Goal: Navigation & Orientation: Understand site structure

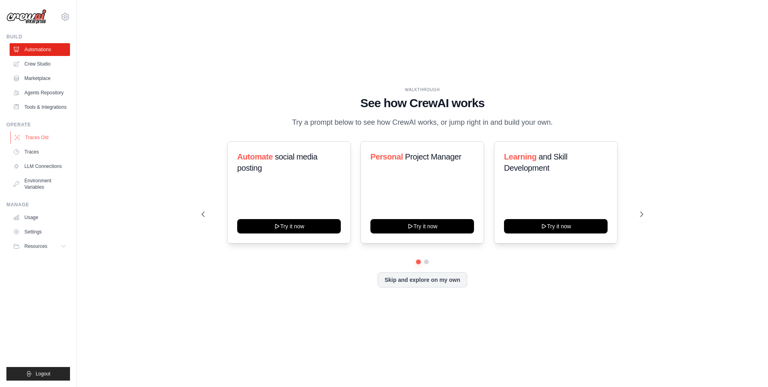
click at [48, 141] on link "Traces Old" at bounding box center [40, 137] width 60 height 13
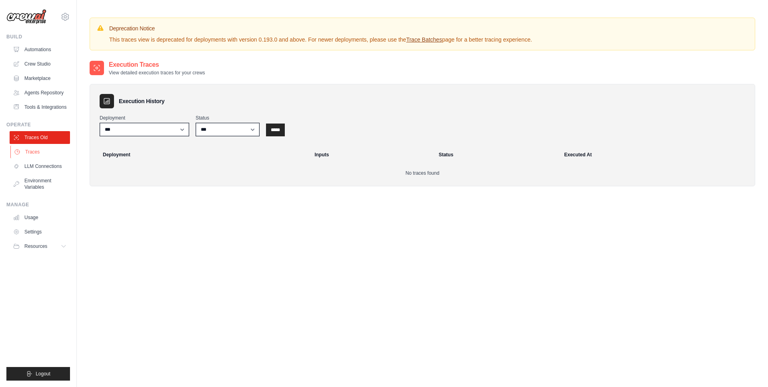
click at [47, 151] on link "Traces" at bounding box center [40, 152] width 60 height 13
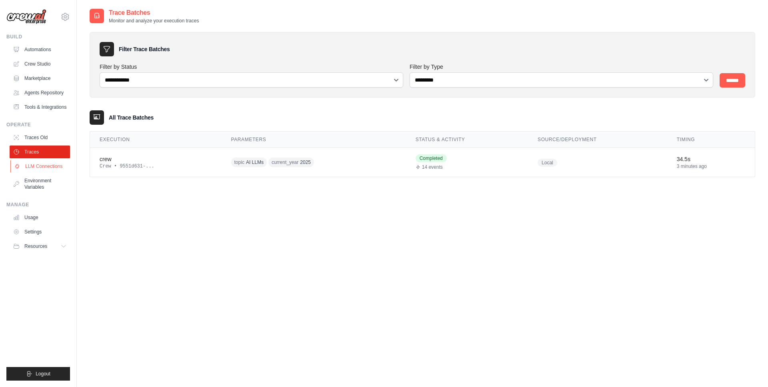
click at [45, 168] on link "LLM Connections" at bounding box center [40, 166] width 60 height 13
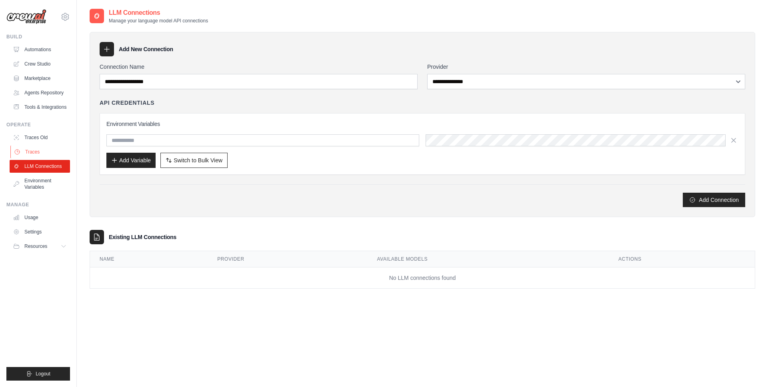
click at [44, 149] on link "Traces" at bounding box center [40, 152] width 60 height 13
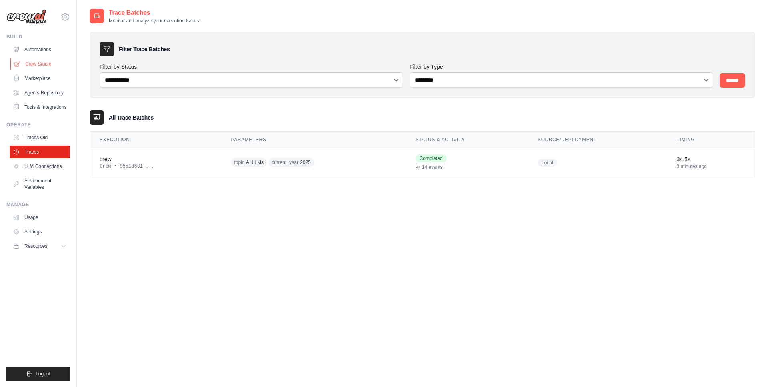
click at [44, 62] on link "Crew Studio" at bounding box center [40, 64] width 60 height 13
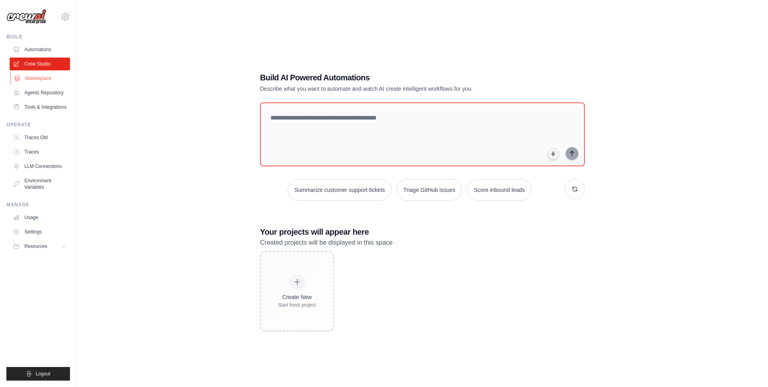
click at [55, 82] on link "Marketplace" at bounding box center [40, 78] width 60 height 13
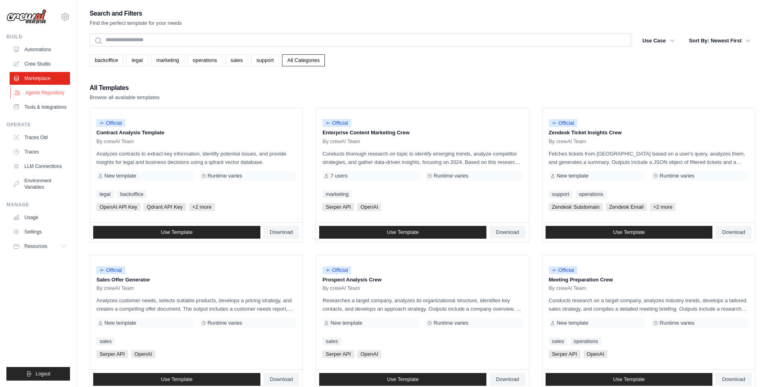
click at [56, 96] on link "Agents Repository" at bounding box center [40, 92] width 60 height 13
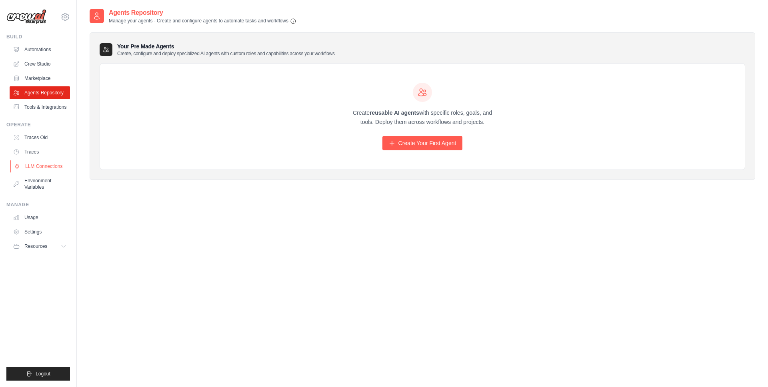
click at [53, 166] on link "LLM Connections" at bounding box center [40, 166] width 60 height 13
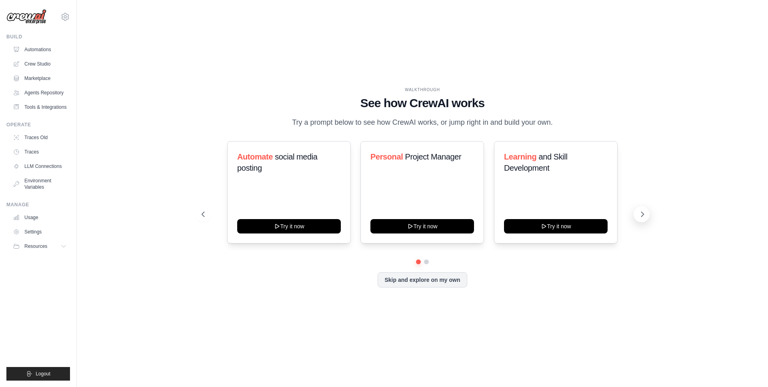
click at [645, 221] on button at bounding box center [642, 215] width 16 height 16
click at [645, 213] on icon at bounding box center [643, 215] width 8 height 8
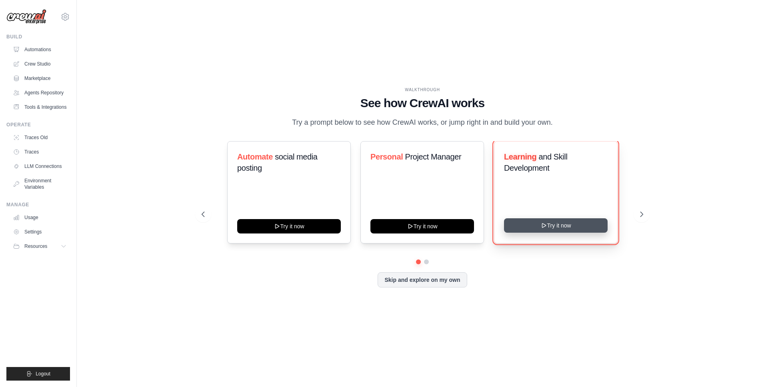
click at [547, 231] on button "Try it now" at bounding box center [556, 226] width 104 height 14
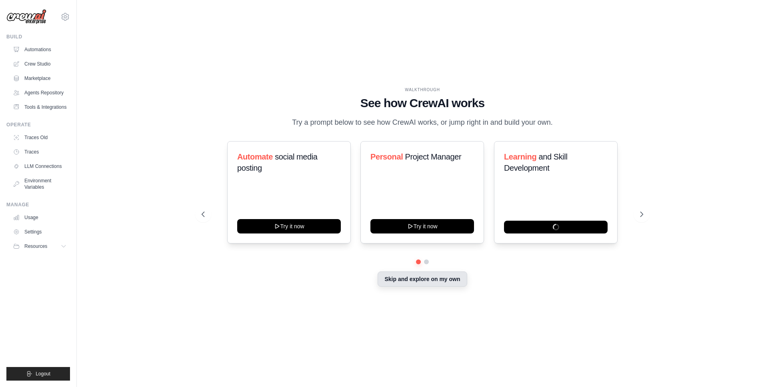
click at [425, 285] on button "Skip and explore on my own" at bounding box center [422, 279] width 89 height 15
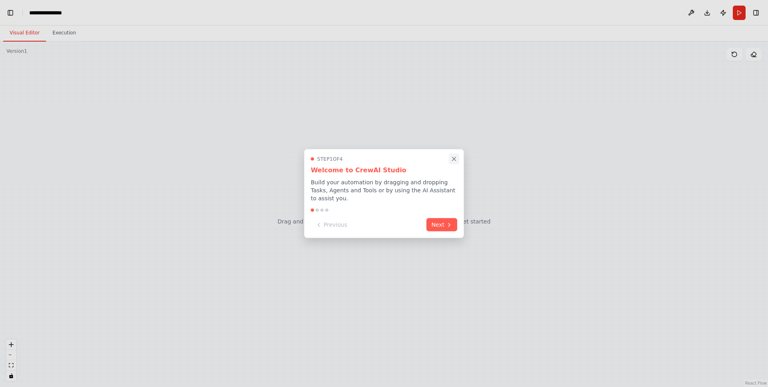
click at [453, 157] on icon "Close walkthrough" at bounding box center [454, 159] width 7 height 7
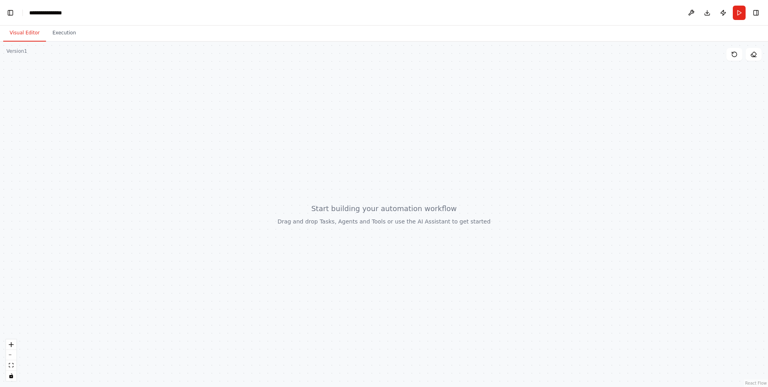
scroll to position [1026, 0]
